Goal: Task Accomplishment & Management: Manage account settings

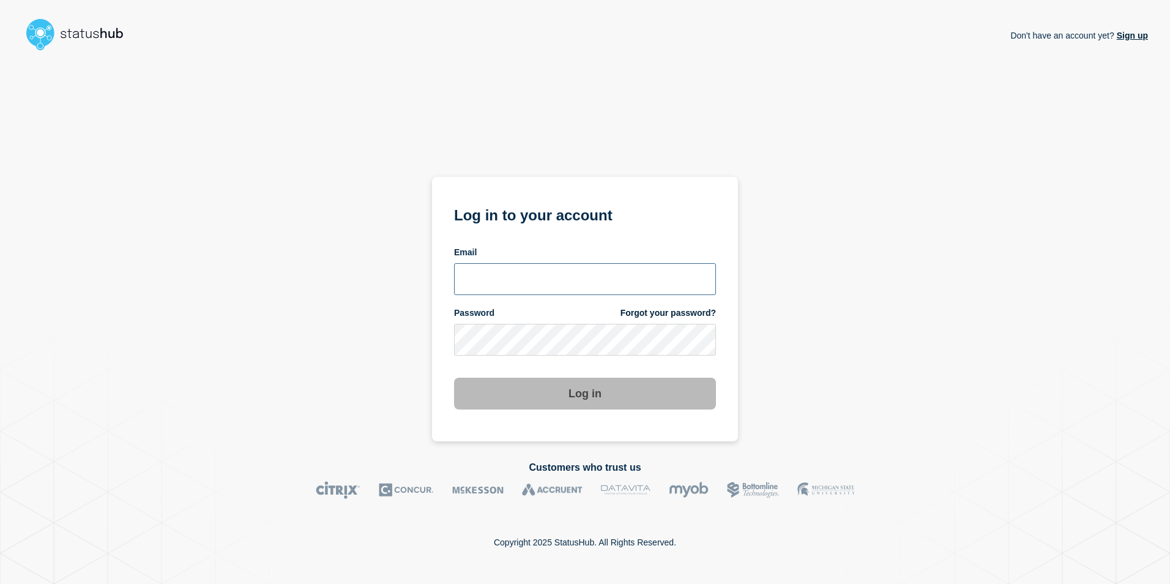
type input "[EMAIL_ADDRESS][PERSON_NAME][DOMAIN_NAME]"
click at [958, 252] on div "Don't have an account yet? Sign up Log in to your account Email anya.logue@bcu.…" at bounding box center [585, 249] width 1126 height 386
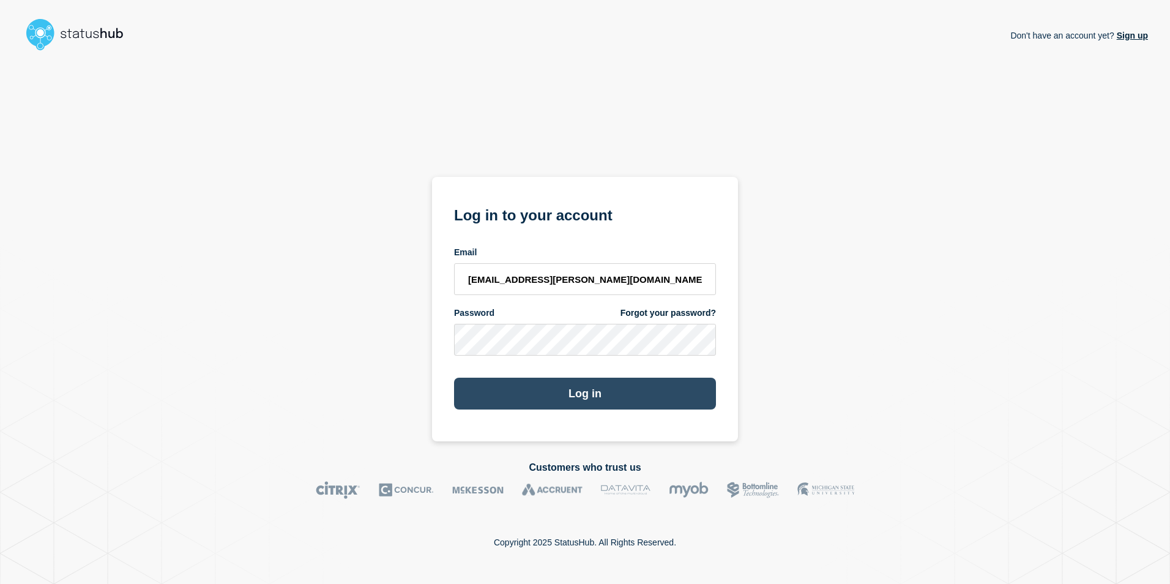
click at [587, 396] on button "Log in" at bounding box center [585, 394] width 262 height 32
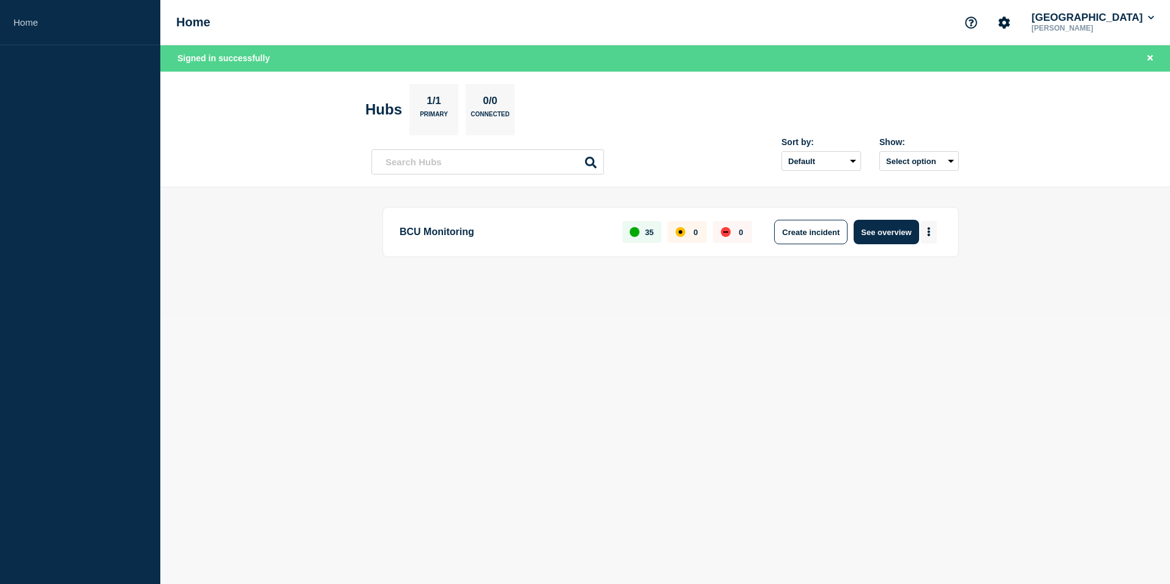
click at [932, 233] on button "More actions" at bounding box center [929, 232] width 16 height 23
click at [920, 266] on button "Create maintenance" at bounding box center [924, 269] width 83 height 10
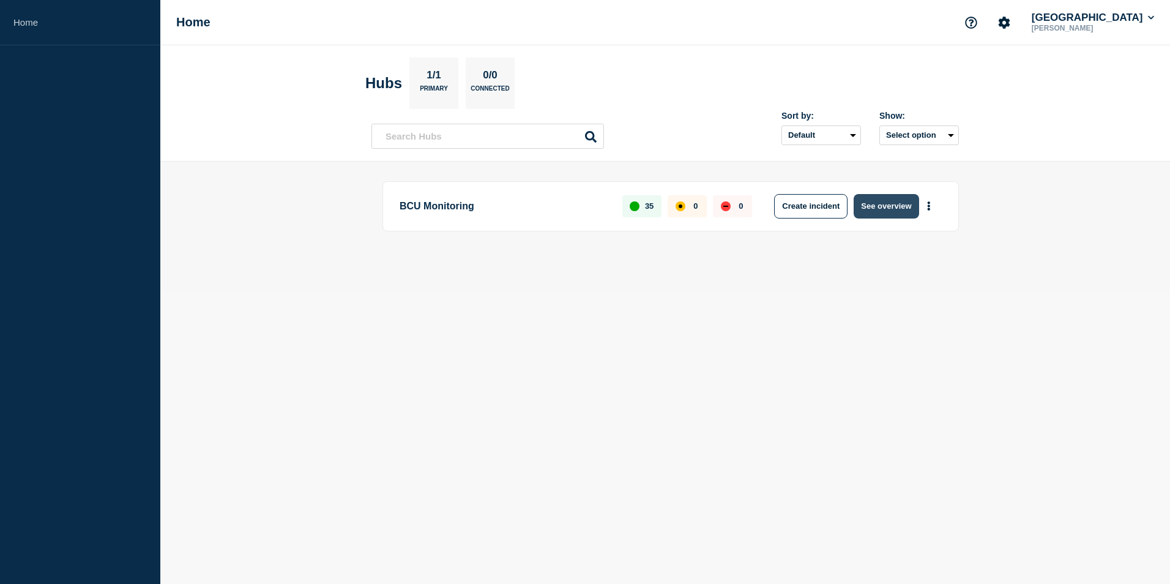
click at [896, 201] on button "See overview" at bounding box center [886, 206] width 65 height 24
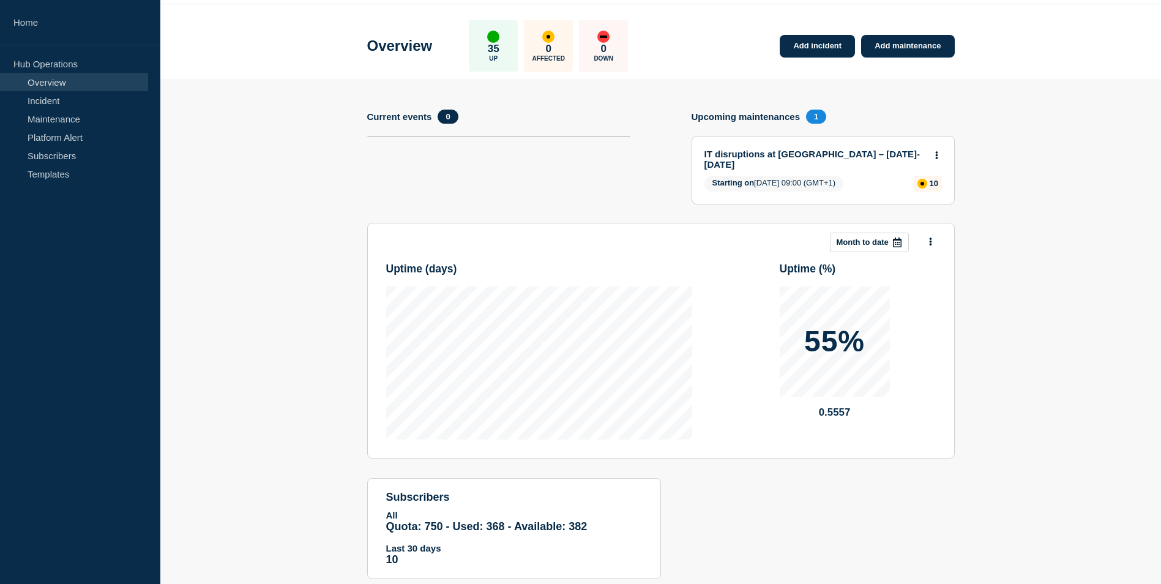
scroll to position [12, 0]
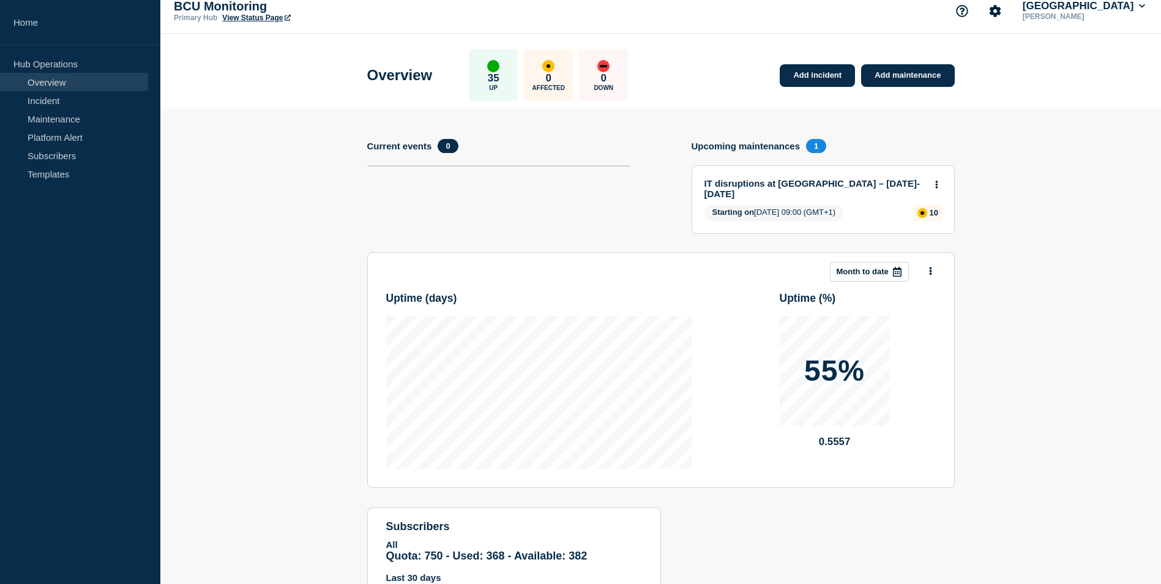
click at [769, 186] on link "IT disruptions at [GEOGRAPHIC_DATA] – [DATE]-[DATE]" at bounding box center [814, 188] width 221 height 21
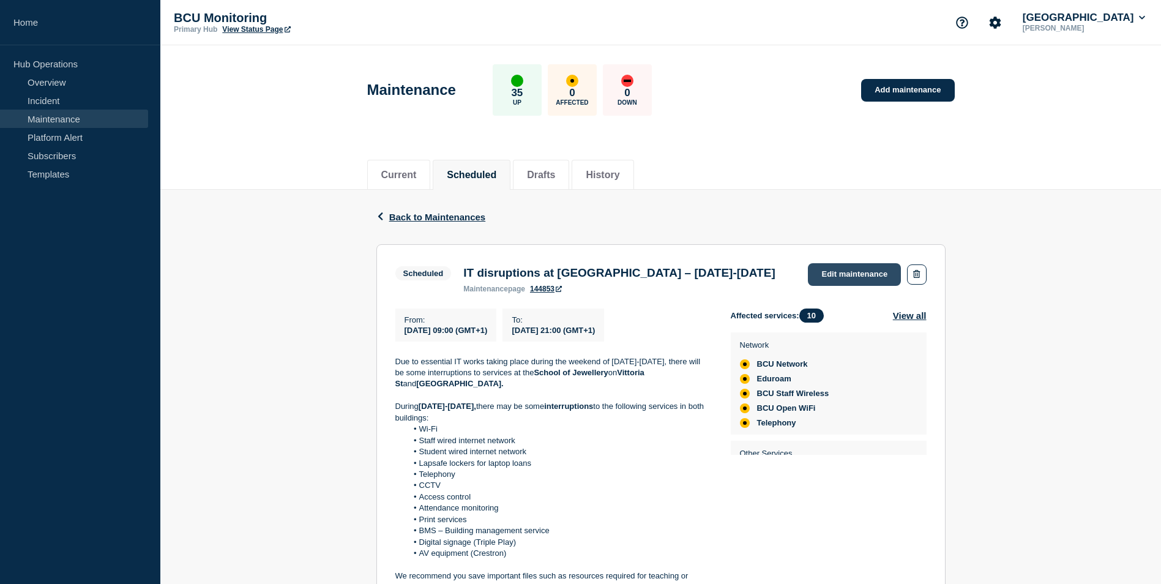
click at [858, 280] on link "Edit maintenance" at bounding box center [854, 274] width 93 height 23
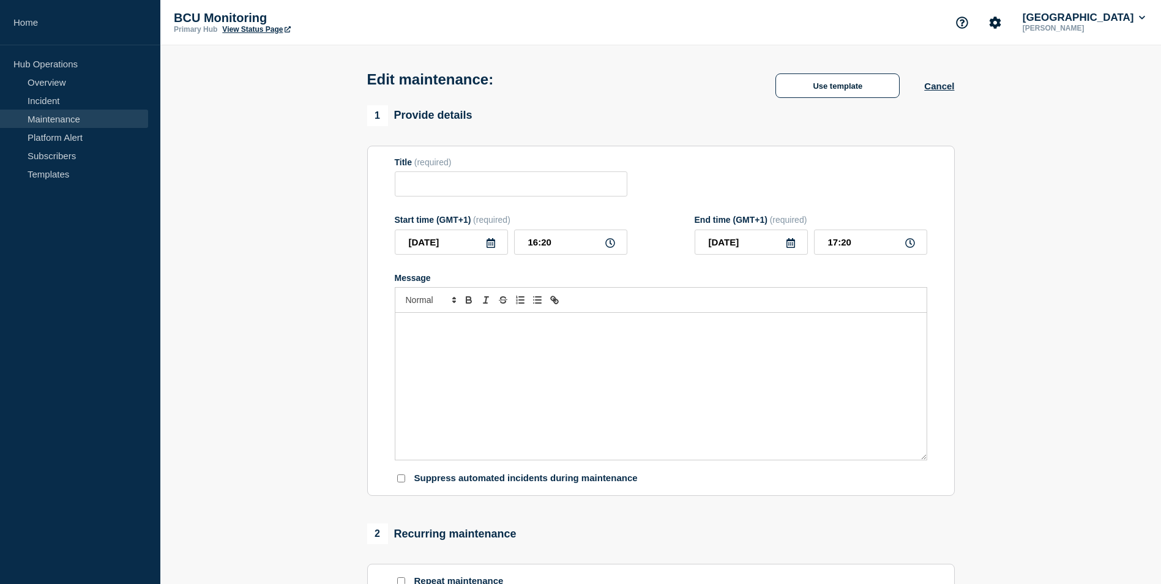
type input "IT disruptions at [GEOGRAPHIC_DATA] – [DATE]-[DATE]"
type input "[DATE]"
type input "09:00"
type input "[DATE]"
type input "21:00"
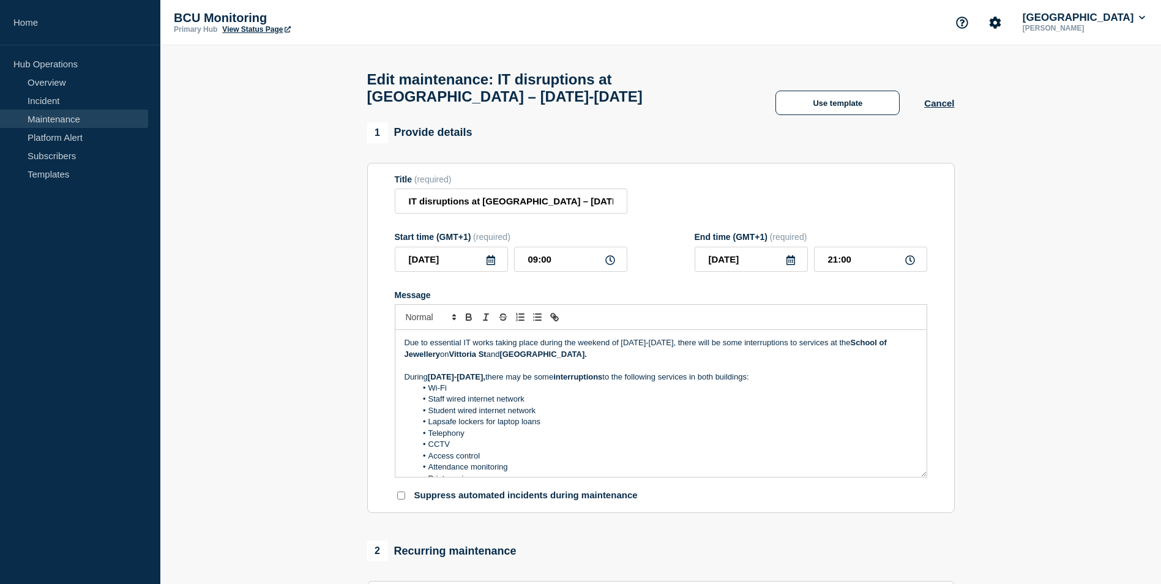
click at [570, 358] on strong "[GEOGRAPHIC_DATA]." at bounding box center [543, 353] width 88 height 9
click at [583, 360] on p "Due to essential IT works taking place during the weekend of [DATE]-[DATE], the…" at bounding box center [660, 348] width 513 height 23
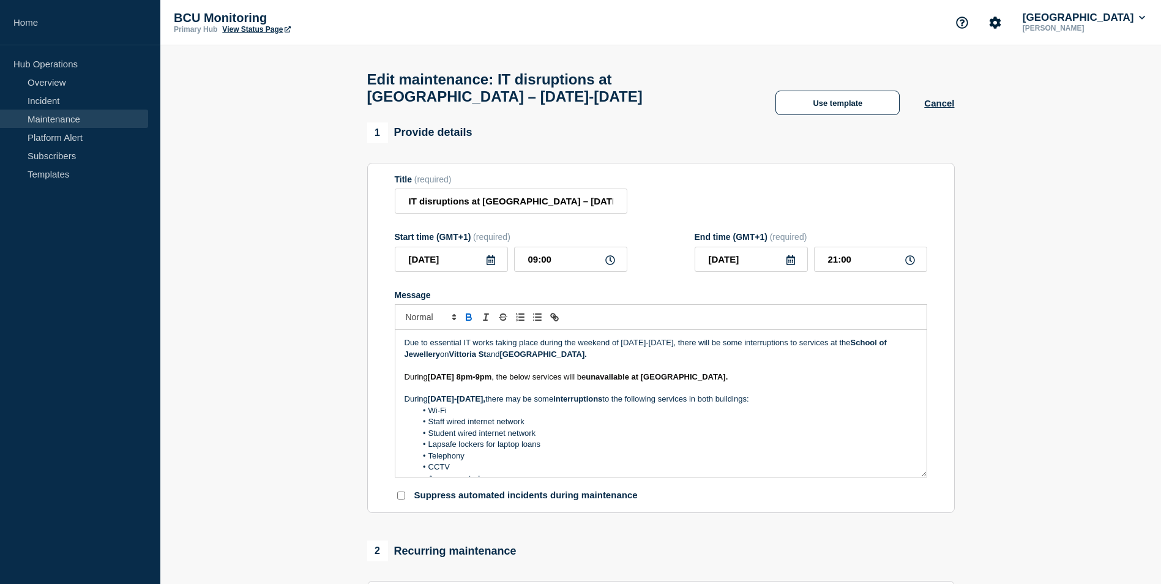
click at [488, 265] on icon at bounding box center [491, 260] width 10 height 10
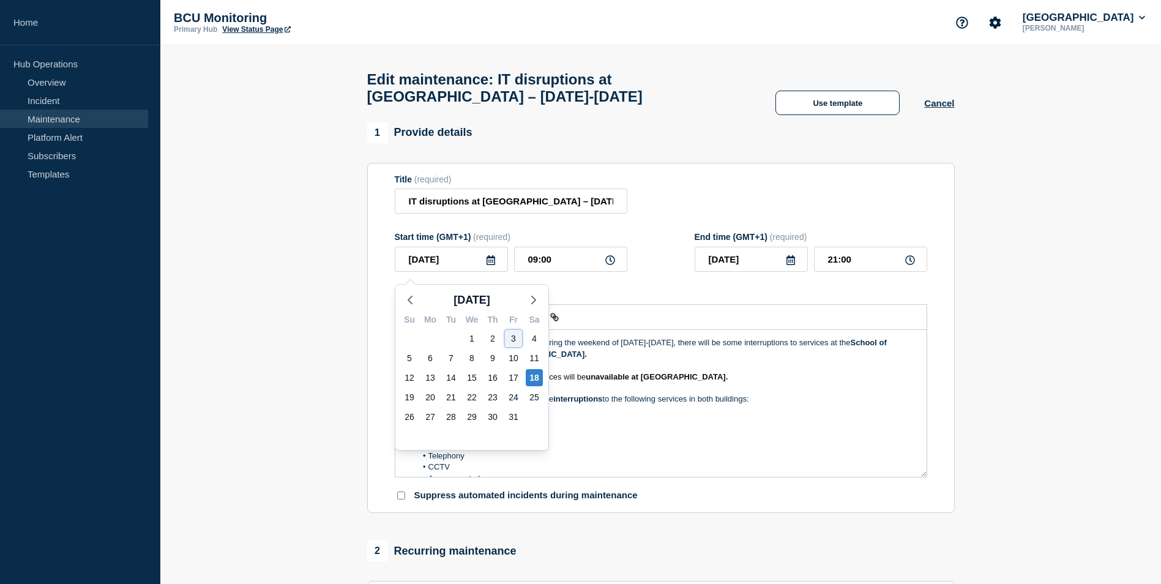
click at [513, 341] on div "3" at bounding box center [513, 338] width 17 height 17
type input "[DATE]"
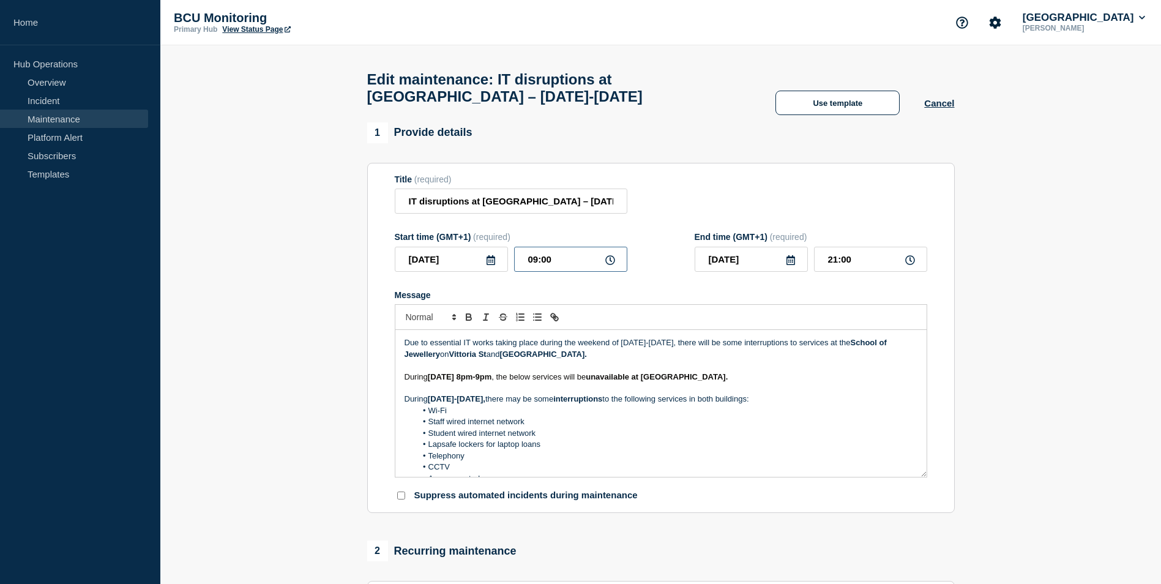
drag, startPoint x: 571, startPoint y: 261, endPoint x: 502, endPoint y: 261, distance: 68.5
click at [502, 261] on div "[DATE] 09:00" at bounding box center [511, 259] width 233 height 25
type input "20:00"
type input "[DATE]"
type input "08:00"
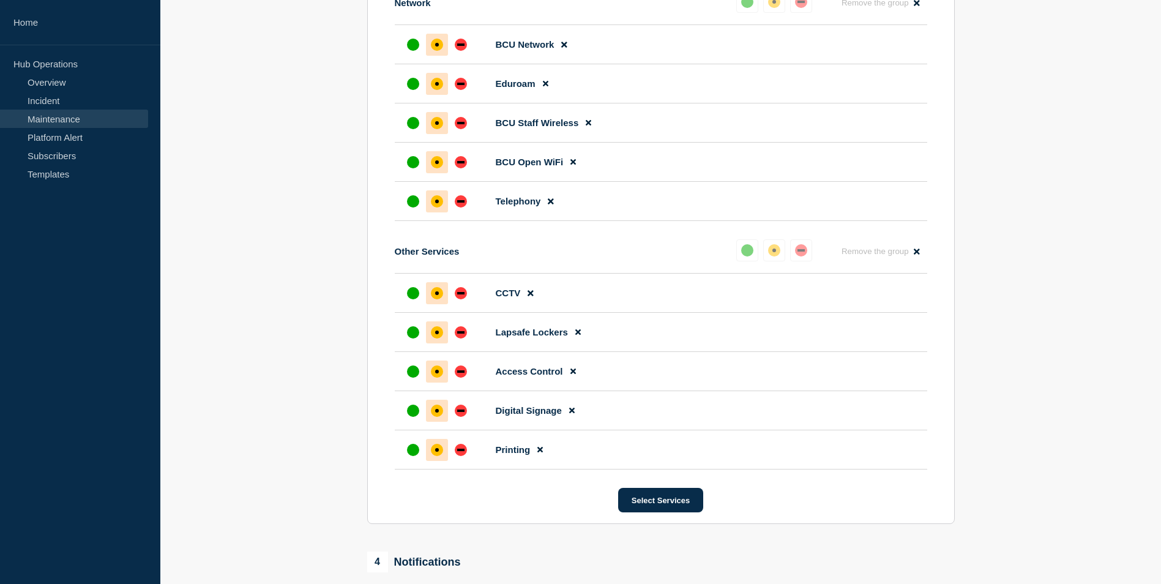
scroll to position [912, 0]
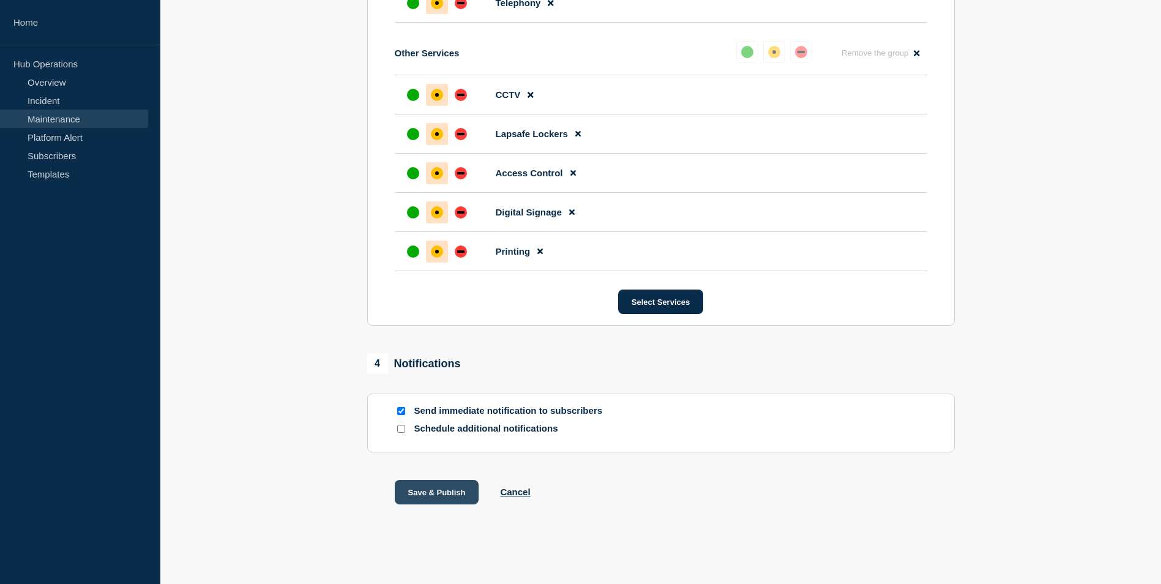
click at [428, 488] on button "Save & Publish" at bounding box center [437, 492] width 84 height 24
